Goal: Check status: Check status

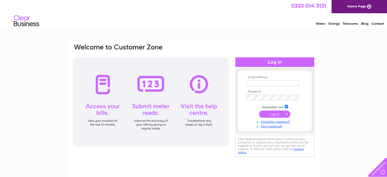
click at [254, 83] on input "text" at bounding box center [272, 83] width 52 height 6
click at [254, 85] on input "text" at bounding box center [272, 83] width 53 height 6
type input "gwyn@gwynroberts.com"
click at [259, 111] on input "submit" at bounding box center [274, 114] width 31 height 7
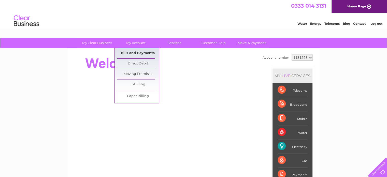
click at [135, 51] on link "Bills and Payments" at bounding box center [138, 53] width 42 height 10
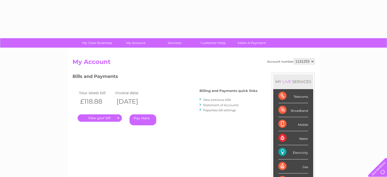
click at [135, 53] on div "Account number 1131253 1145797 My Account MY LIVE SERVICES Telecoms Broadband M…" at bounding box center [194, 132] width 252 height 168
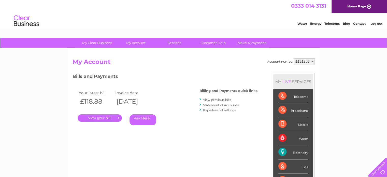
click at [98, 119] on link "." at bounding box center [100, 117] width 44 height 7
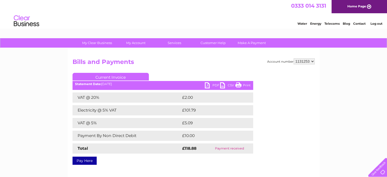
click at [304, 59] on select "1131253 1145797" at bounding box center [303, 61] width 21 height 6
select select "1145797"
click at [294, 58] on select "1131253 1145797" at bounding box center [303, 61] width 21 height 6
click at [375, 23] on link "Log out" at bounding box center [376, 24] width 12 height 4
